Goal: Check status: Check status

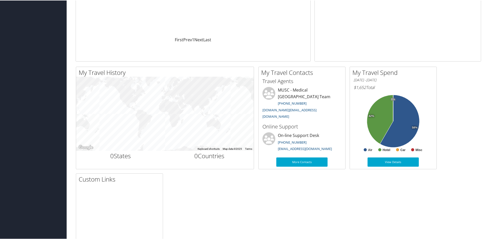
scroll to position [120, 0]
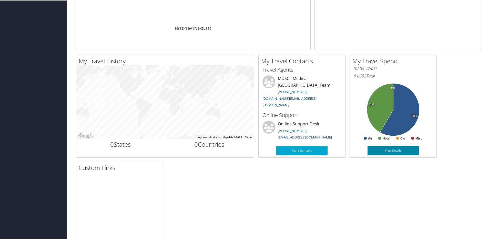
click at [403, 149] on link "View Details" at bounding box center [392, 149] width 51 height 9
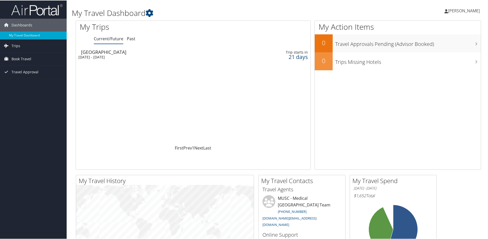
click at [162, 52] on div "[GEOGRAPHIC_DATA]" at bounding box center [154, 51] width 146 height 5
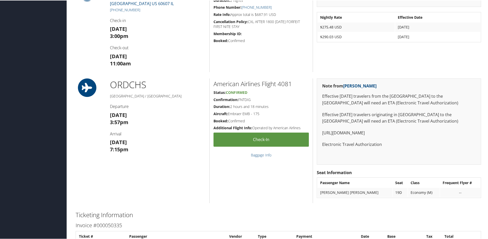
scroll to position [359, 0]
